Goal: Transaction & Acquisition: Book appointment/travel/reservation

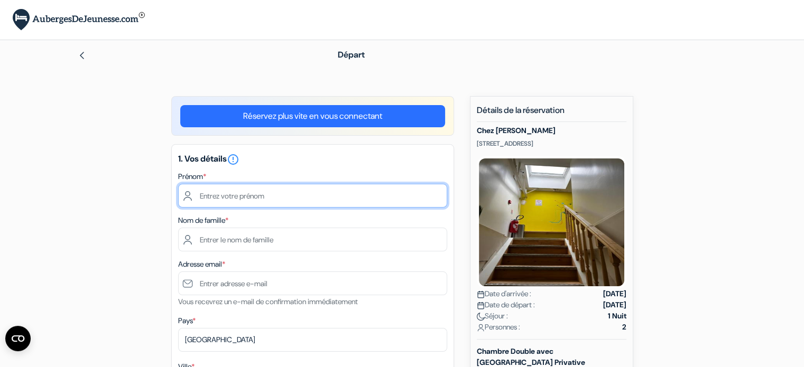
click at [216, 197] on input "text" at bounding box center [312, 196] width 269 height 24
type input "auriane"
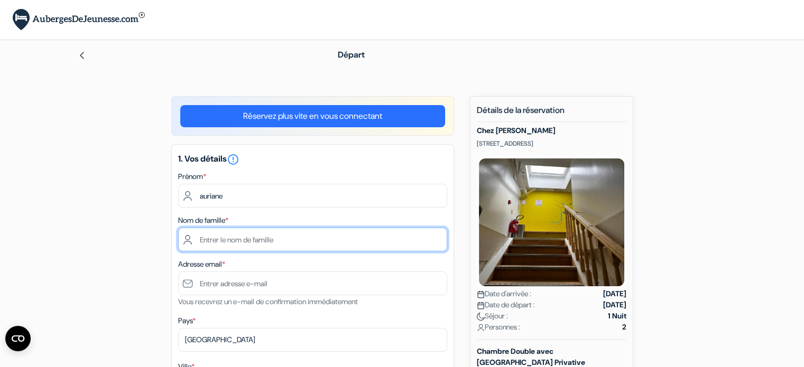
type input "apaire"
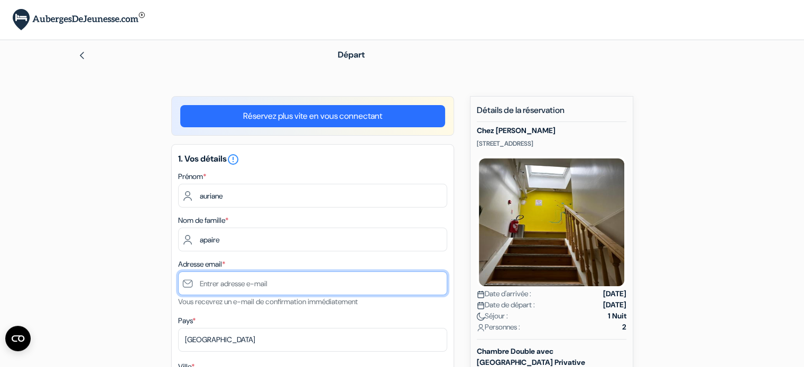
type input "[EMAIL_ADDRESS][DOMAIN_NAME]"
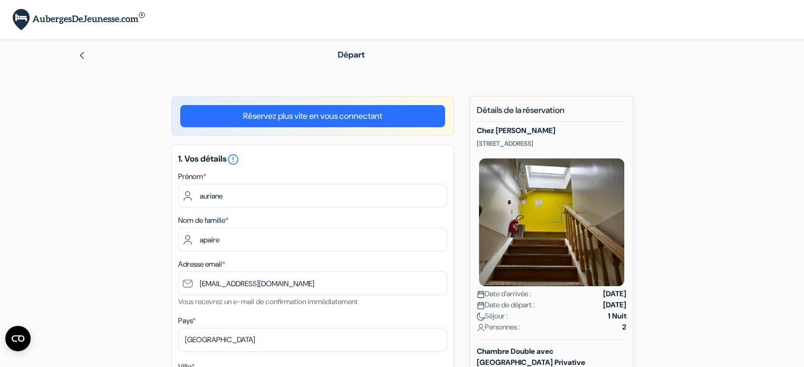
type input "warcoing"
type input "[STREET_ADDRESS]"
type input "7740"
type input "0492830147"
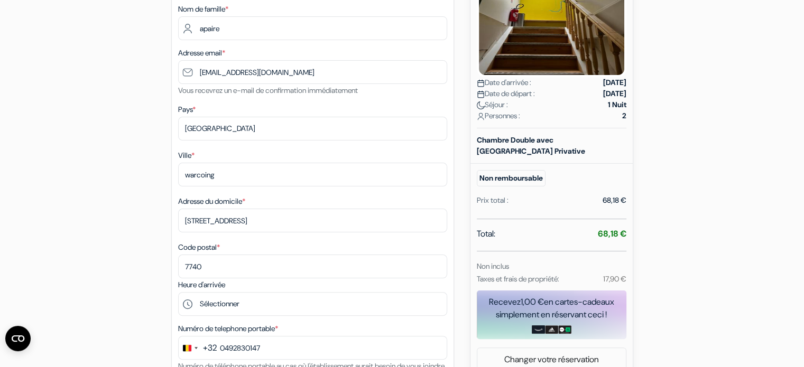
scroll to position [317, 0]
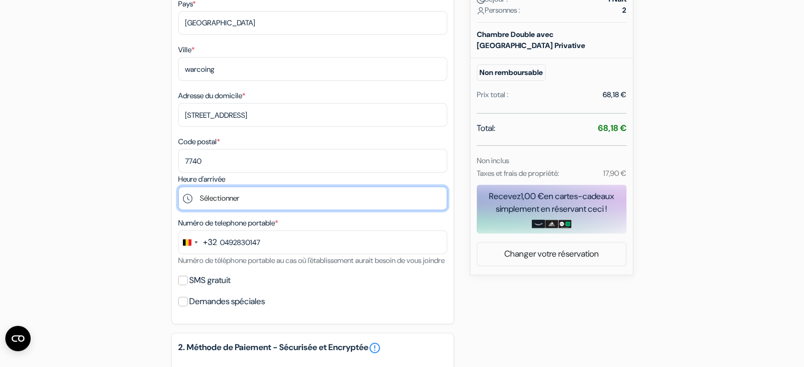
click at [235, 197] on select "Sélectionner 14:00 15:00 16:00 17:00 18:00 19:00 20:00 21:00 22:00 23:00" at bounding box center [312, 199] width 269 height 24
select select "14"
click at [178, 188] on select "Sélectionner 14:00 15:00 16:00 17:00 18:00 19:00 20:00 21:00 22:00 23:00" at bounding box center [312, 199] width 269 height 24
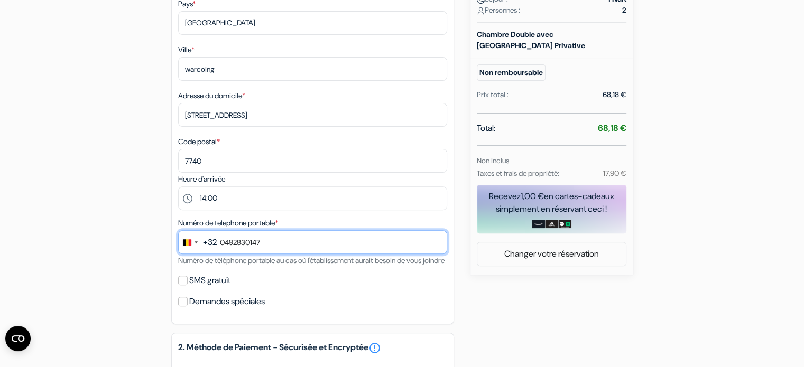
click at [227, 240] on input "0492830147" at bounding box center [312, 242] width 269 height 24
click at [222, 240] on input "0492830147" at bounding box center [312, 242] width 269 height 24
type input "492 83 01 47"
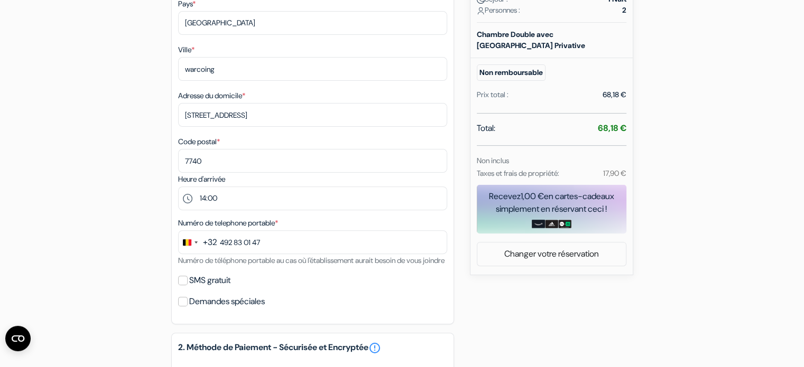
click at [166, 229] on div "add_box Chez [PERSON_NAME] [STREET_ADDRESS] Détails de l'établissement X Chez M…" at bounding box center [402, 232] width 698 height 907
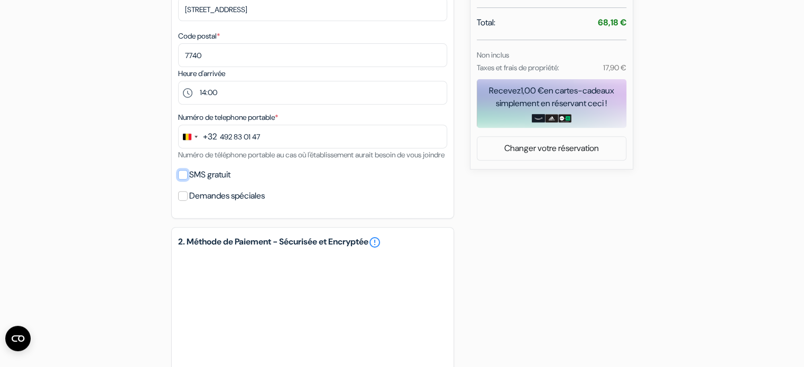
click at [183, 180] on input "SMS gratuit" at bounding box center [183, 175] width 10 height 10
checkbox input "true"
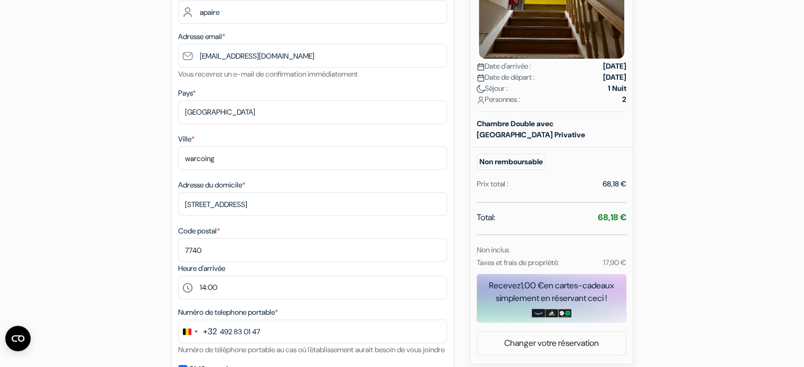
scroll to position [0, 0]
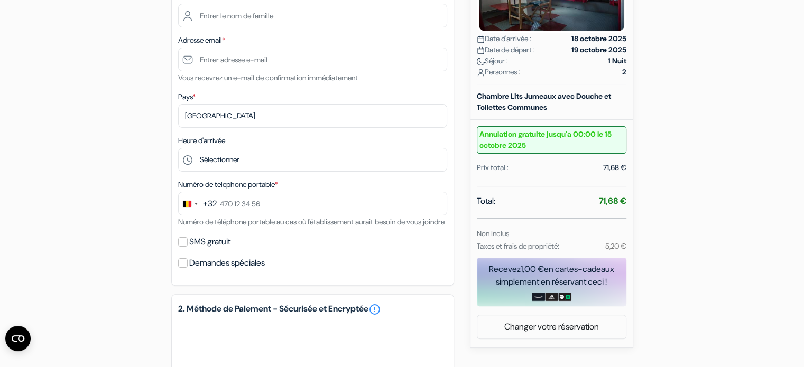
scroll to position [66, 0]
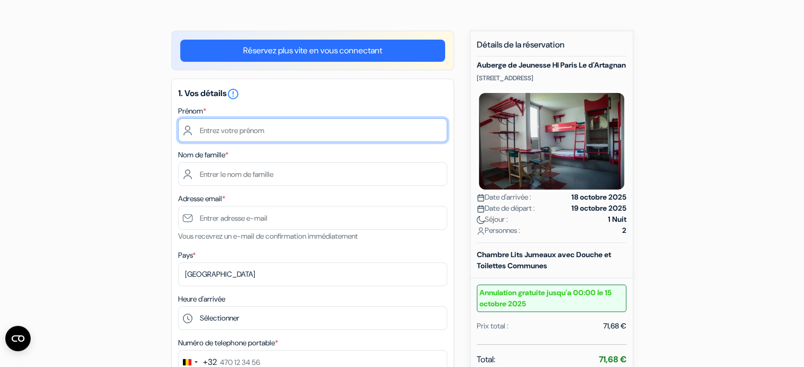
click at [224, 131] on input "text" at bounding box center [312, 130] width 269 height 24
type input "auriane"
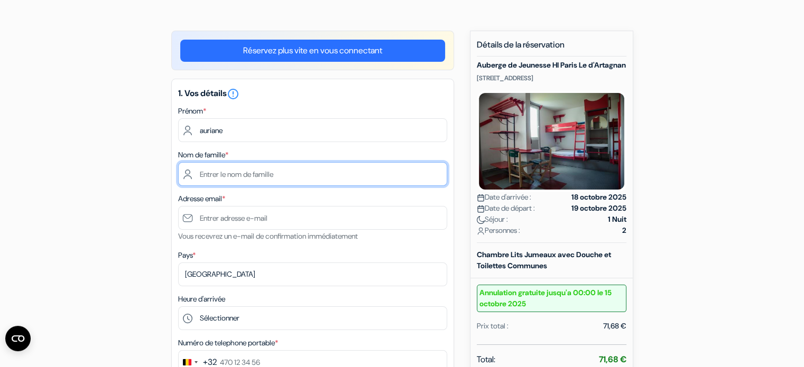
type input "apaire"
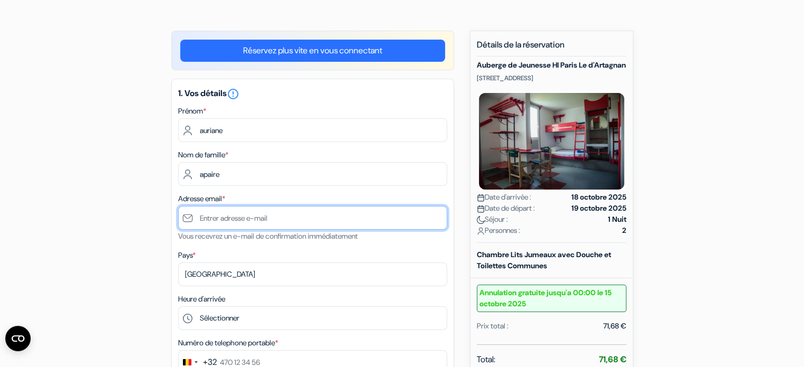
type input "[EMAIL_ADDRESS][DOMAIN_NAME]"
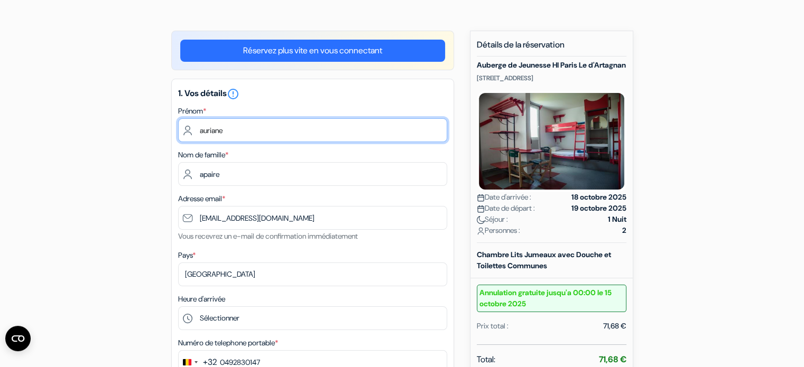
scroll to position [171, 0]
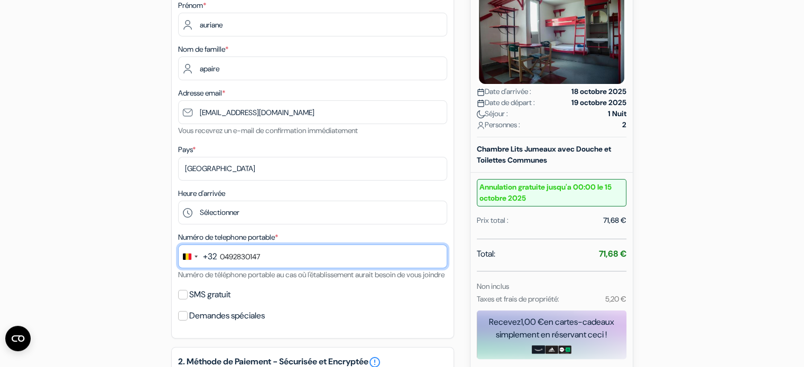
click at [227, 257] on input "0492830147" at bounding box center [312, 257] width 269 height 24
type input "092830147"
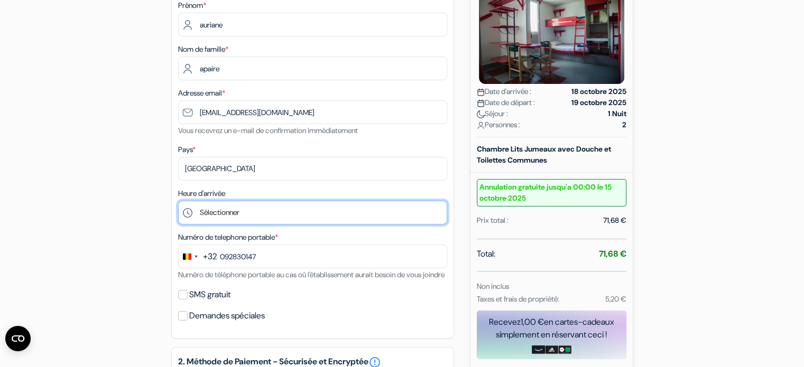
click at [221, 212] on select "Sélectionner 15:00 16:00 17:00 18:00 19:00 20:00 21:00 22:00 23:00 0:00" at bounding box center [312, 213] width 269 height 24
select select "15"
click at [178, 201] on select "Sélectionner 15:00 16:00 17:00 18:00 19:00 20:00 21:00 22:00 23:00 0:00" at bounding box center [312, 213] width 269 height 24
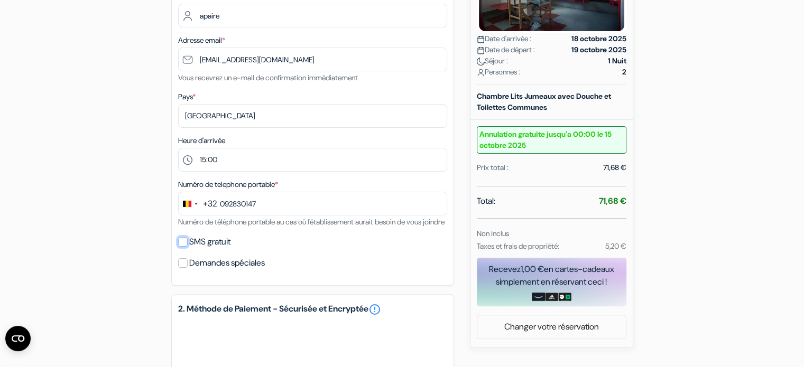
click at [178, 247] on input "SMS gratuit" at bounding box center [183, 242] width 10 height 10
checkbox input "true"
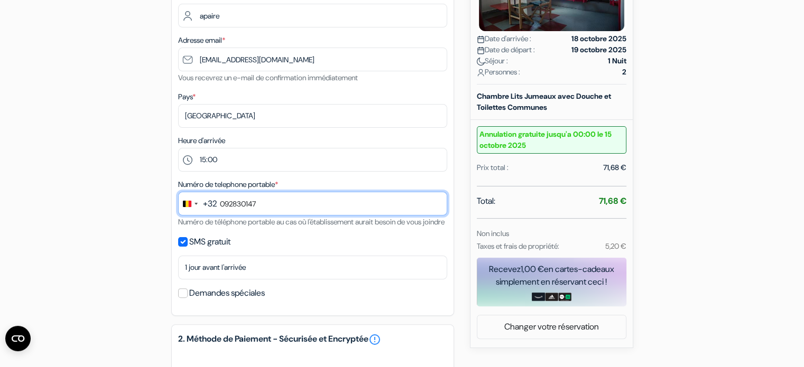
click at [225, 203] on input "092830147" at bounding box center [312, 204] width 269 height 24
type input "492 83 01 47"
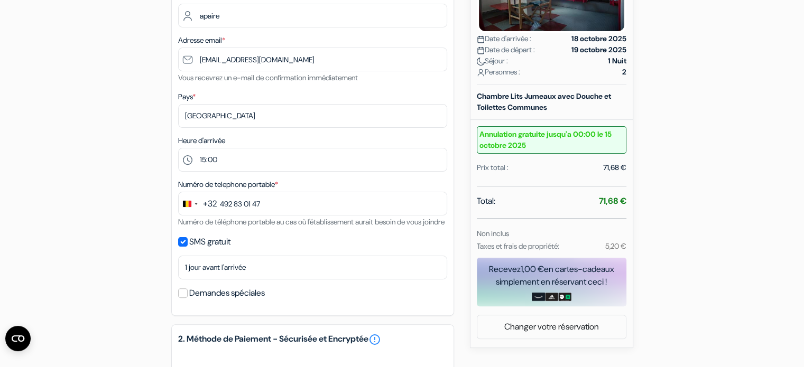
click at [133, 212] on div "add_box Auberge de Jeunesse HI Paris Le d'Artagnan 80 Rue Vitruve, Paris, Franc…" at bounding box center [402, 255] width 698 height 766
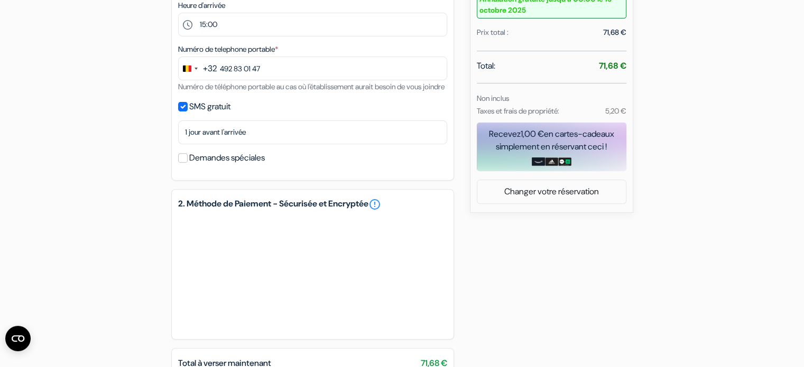
scroll to position [518, 0]
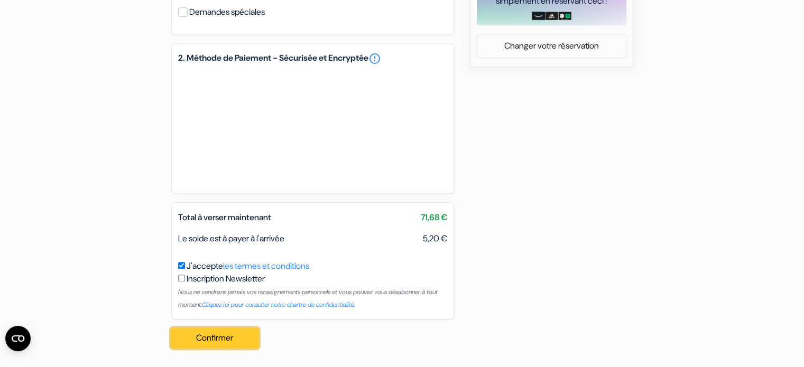
click at [237, 341] on button "Confirmer Loading..." at bounding box center [215, 338] width 88 height 20
